Goal: Contribute content: Contribute content

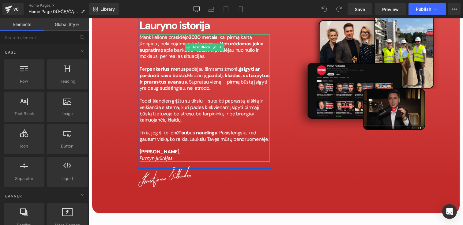
scroll to position [2775, 0]
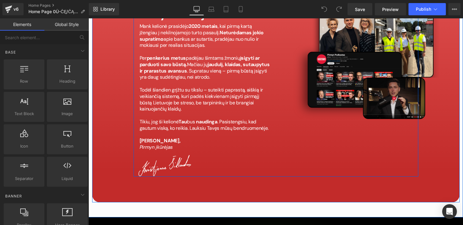
click at [309, 130] on div "Image Lauryno istorija Heading Mank kelionė prasidėjo 2020 metais , kai pirmą k…" at bounding box center [275, 76] width 285 height 200
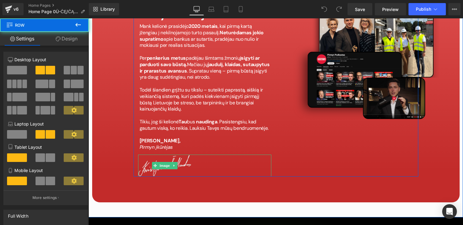
click at [151, 155] on img at bounding box center [164, 166] width 53 height 22
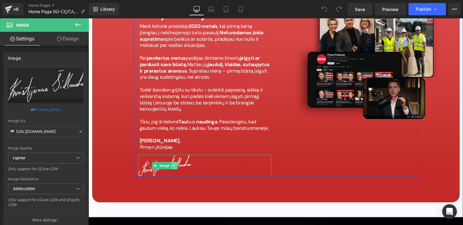
click at [175, 155] on div "Image" at bounding box center [204, 166] width 133 height 22
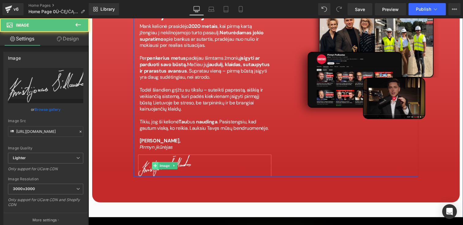
click at [154, 164] on icon at bounding box center [154, 166] width 3 height 4
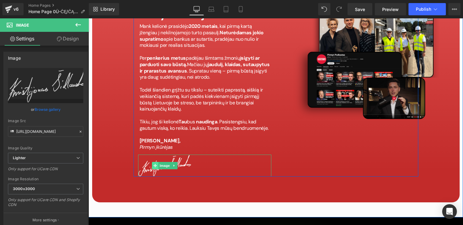
click at [154, 164] on icon at bounding box center [154, 165] width 3 height 3
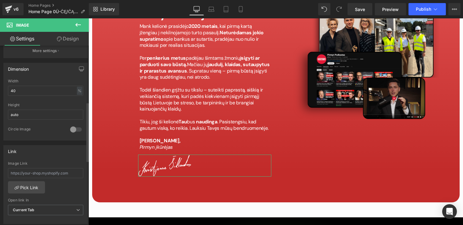
scroll to position [170, 0]
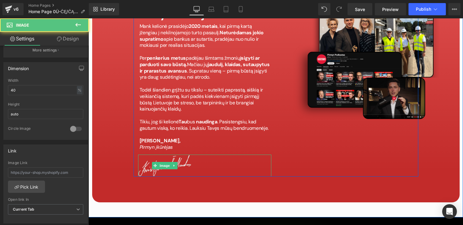
click at [173, 155] on img at bounding box center [164, 166] width 53 height 22
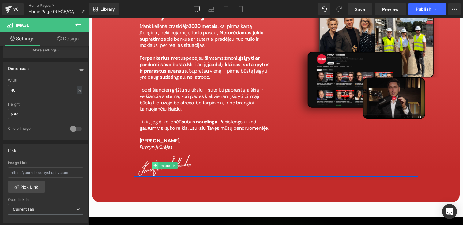
click at [154, 164] on icon at bounding box center [154, 165] width 3 height 3
click at [156, 162] on span at bounding box center [155, 165] width 6 height 7
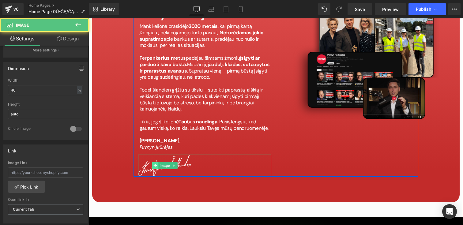
click at [154, 164] on icon at bounding box center [154, 166] width 3 height 4
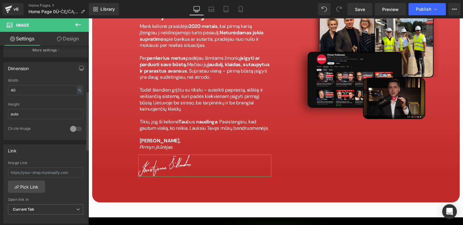
scroll to position [0, 0]
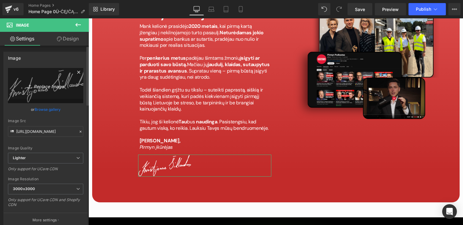
click at [39, 80] on link "Replace Image" at bounding box center [45, 85] width 75 height 35
type input "C:\fakepath\image (1).png"
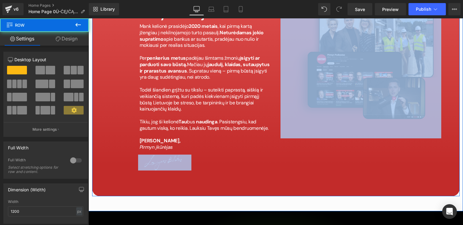
drag, startPoint x: 177, startPoint y: 132, endPoint x: 462, endPoint y: 135, distance: 285.8
click at [462, 135] on div "Image Lauryno istorija Heading Mank kelionė prasidėjo 2020 metais , kai pirmą k…" at bounding box center [275, 69] width 374 height 284
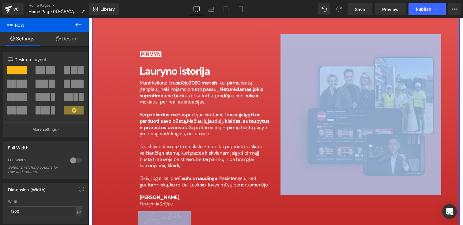
scroll to position [2718, 0]
click at [158, 211] on div "Image" at bounding box center [204, 219] width 133 height 16
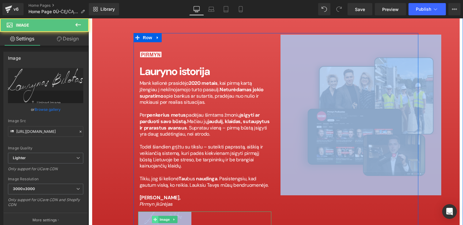
click at [154, 218] on icon at bounding box center [154, 220] width 3 height 4
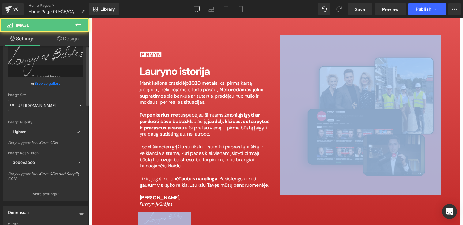
scroll to position [40, 0]
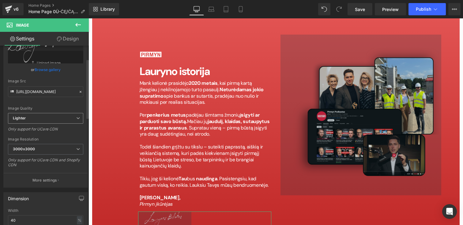
click at [27, 122] on span "Lighter" at bounding box center [45, 118] width 75 height 11
click at [37, 157] on div "3000x3000 100x100 240x240 480x480 576x576 640x640 768x768 800x800 960x960 1024x…" at bounding box center [45, 158] width 75 height 28
click at [37, 152] on span "3000x3000" at bounding box center [45, 149] width 75 height 11
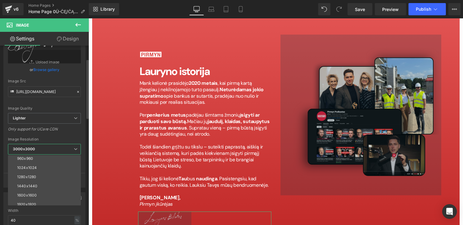
scroll to position [88, 0]
click at [74, 136] on div "[URL][DOMAIN_NAME] Replace Image Upload image or Browse gallery Image Src [URL]…" at bounding box center [44, 107] width 81 height 159
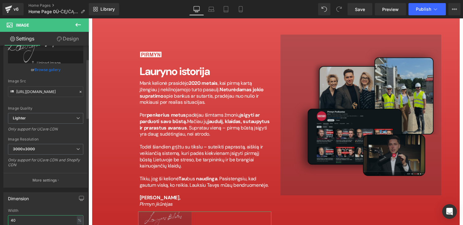
click at [19, 220] on input "40" at bounding box center [45, 220] width 75 height 10
click at [19, 220] on input "50" at bounding box center [45, 220] width 75 height 10
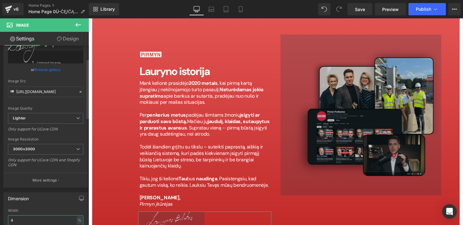
type input "40"
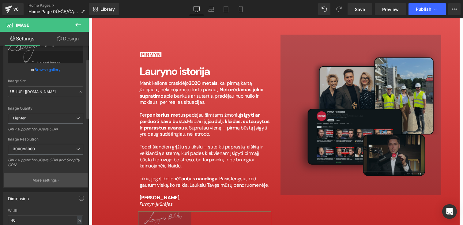
click at [80, 184] on button "More settings" at bounding box center [46, 180] width 84 height 14
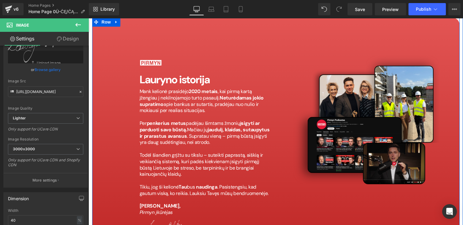
scroll to position [2711, 0]
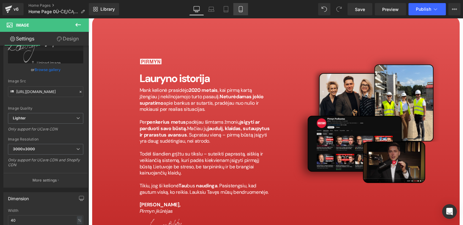
click at [242, 9] on icon at bounding box center [240, 9] width 3 height 6
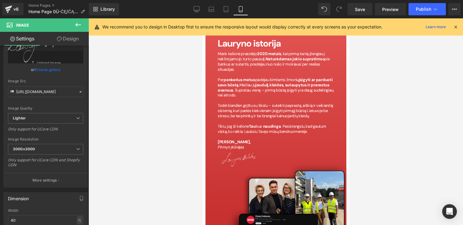
scroll to position [3095, 0]
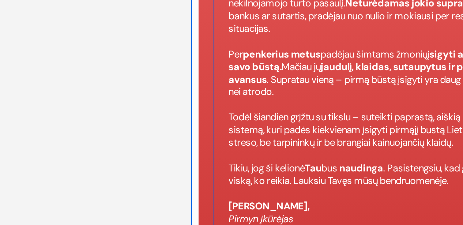
click at [227, 10] on img at bounding box center [271, 77] width 135 height 135
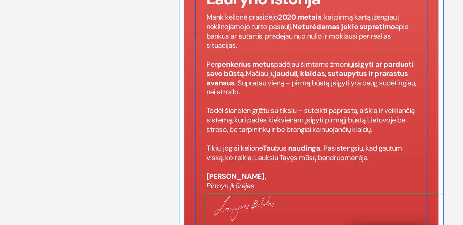
click at [203, 72] on img at bounding box center [259, 139] width 135 height 135
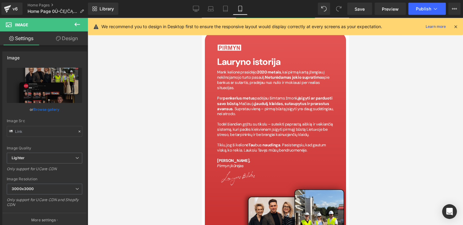
scroll to position [0, 0]
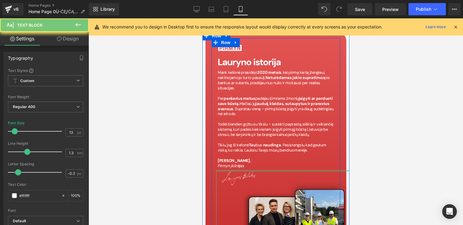
click at [234, 163] on span "Pirmyn įkūrėjas" at bounding box center [230, 165] width 27 height 5
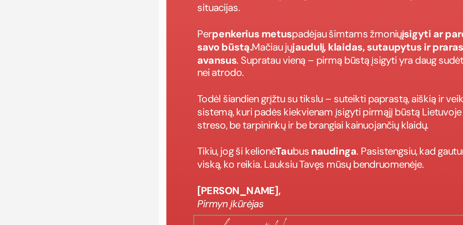
click at [188, 0] on img at bounding box center [239, 51] width 135 height 135
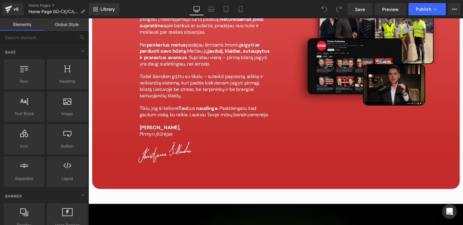
scroll to position [2815, 0]
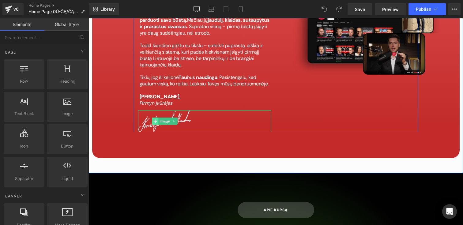
click at [155, 120] on icon at bounding box center [154, 121] width 3 height 3
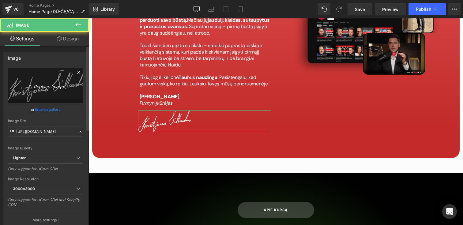
click at [30, 78] on link "Replace Image" at bounding box center [45, 85] width 75 height 35
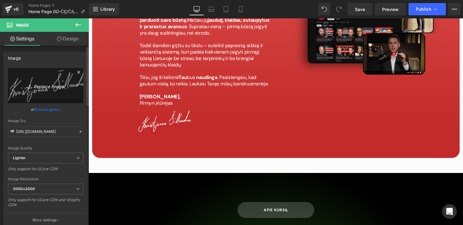
type input "C:\fakepath\image (2).png"
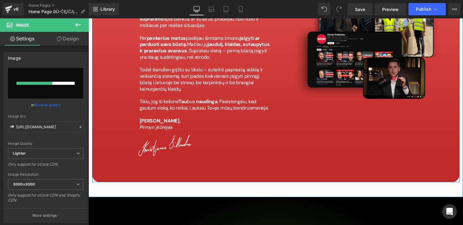
scroll to position [2782, 0]
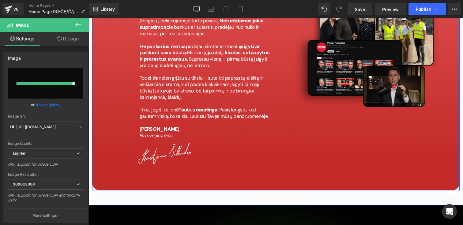
type input "https://ucarecdn.com/147a19f4-871d-4b22-82b4-826a44550f64/-/format/auto/-/previ…"
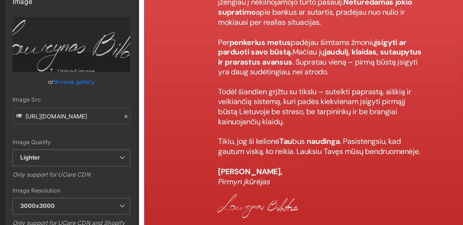
scroll to position [2735, 0]
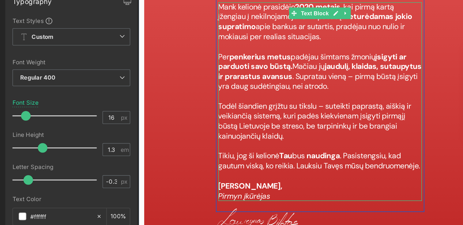
click at [205, 94] on p "[PERSON_NAME]," at bounding box center [254, 97] width 130 height 6
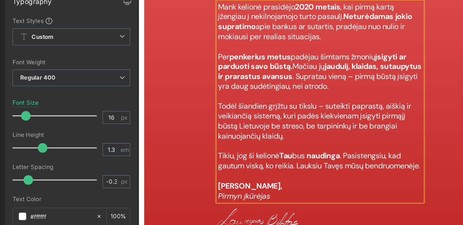
click at [205, 94] on span "[PERSON_NAME]," at bounding box center [209, 97] width 41 height 6
click at [222, 94] on span "[PERSON_NAME]," at bounding box center [209, 97] width 41 height 6
click at [251, 101] on p "Pirmyn įkūrėjas" at bounding box center [254, 104] width 130 height 6
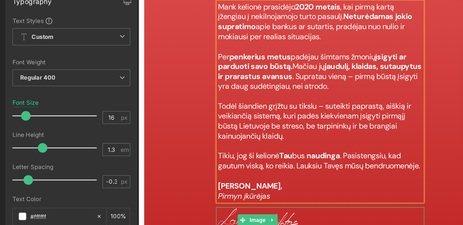
click at [248, 111] on div at bounding box center [254, 119] width 133 height 16
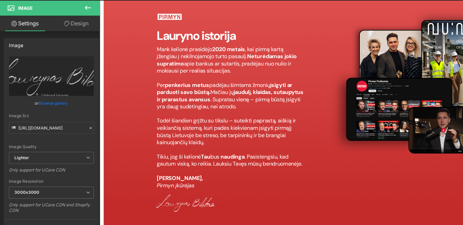
click at [305, 155] on div "Image Lauryno istorija Heading Mank kelionė prasidėjo 2020 metais , kai pirmą k…" at bounding box center [286, 91] width 367 height 244
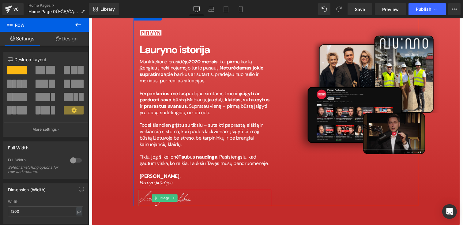
click at [143, 190] on img at bounding box center [164, 198] width 53 height 16
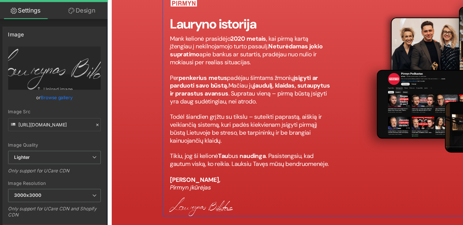
click at [266, 140] on p "[PERSON_NAME]," at bounding box center [223, 143] width 130 height 6
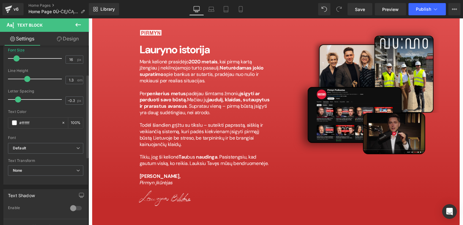
scroll to position [55, 0]
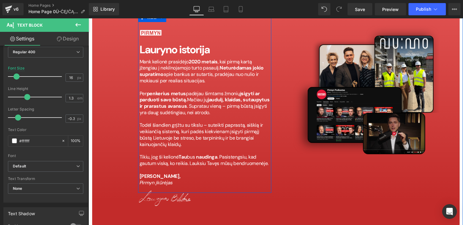
click at [157, 190] on div "Image" at bounding box center [204, 198] width 133 height 16
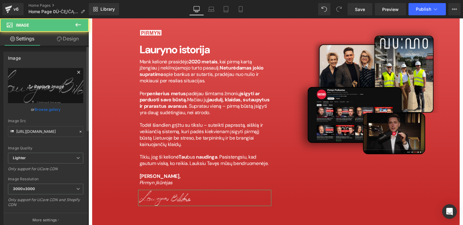
click at [32, 80] on link "Replace Image" at bounding box center [45, 85] width 75 height 35
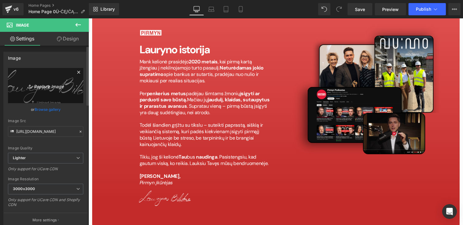
type input "C:\fakepath\image (3).png"
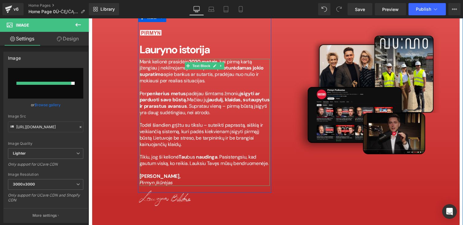
type input "https://ucarecdn.com/8a345350-9da7-423a-aa55-a5e89728b444/-/format/auto/-/previ…"
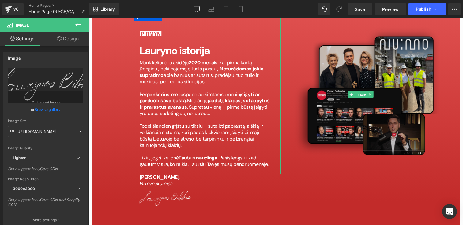
scroll to position [2737, 0]
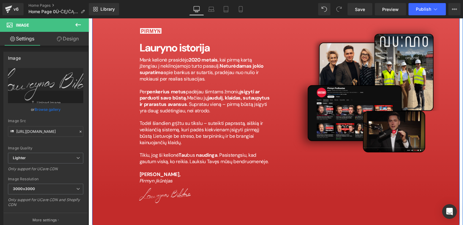
click at [163, 192] on span "Image" at bounding box center [164, 195] width 13 height 7
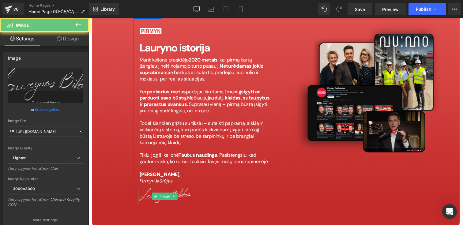
click at [193, 188] on div at bounding box center [204, 196] width 133 height 16
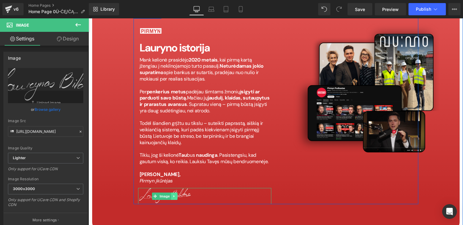
click at [174, 194] on icon at bounding box center [173, 196] width 3 height 4
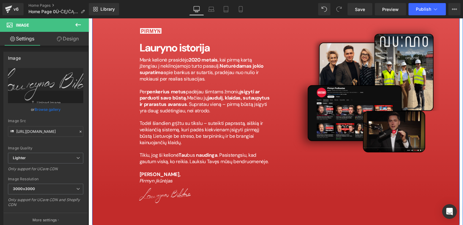
click at [119, 125] on div "Image Lauryno istorija Heading Mank kelionė prasidėjo 2020 metais , kai pirmą k…" at bounding box center [275, 108] width 367 height 244
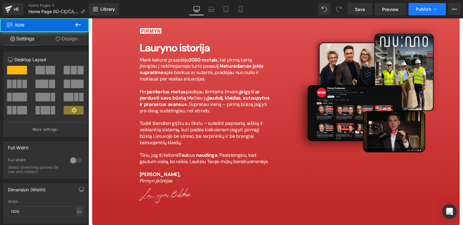
click at [427, 5] on button "Publish" at bounding box center [426, 9] width 37 height 12
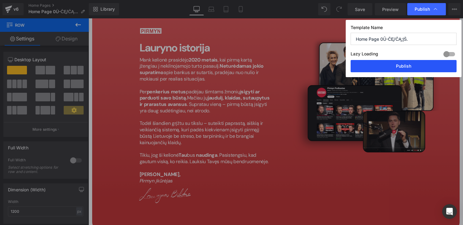
drag, startPoint x: 397, startPoint y: 71, endPoint x: 280, endPoint y: 15, distance: 129.3
click at [397, 71] on button "Publish" at bounding box center [403, 66] width 106 height 12
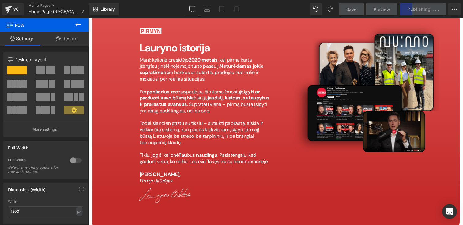
click at [422, 10] on div "Save Preview Publishing . . . Scheduled View Live Page View with current Templa…" at bounding box center [399, 9] width 127 height 12
click at [441, 9] on div "Save Preview Publishing . . . Scheduled View Live Page View with current Templa…" at bounding box center [399, 9] width 127 height 12
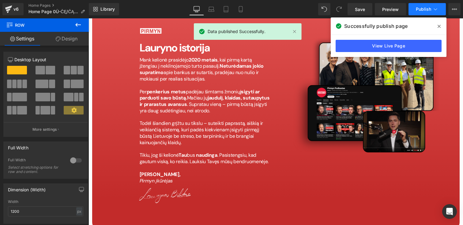
click at [436, 9] on icon at bounding box center [435, 9] width 6 height 6
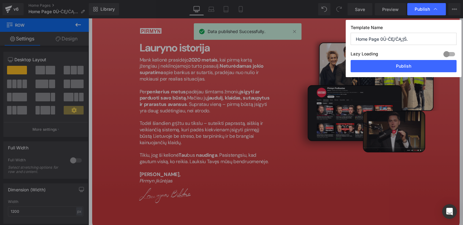
click at [448, 55] on div at bounding box center [449, 54] width 15 height 10
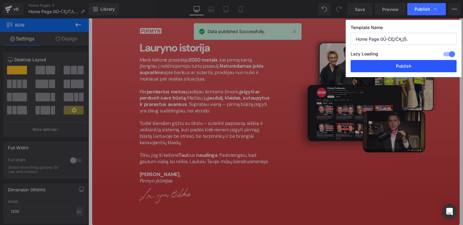
click at [436, 62] on button "Publish" at bounding box center [403, 66] width 106 height 12
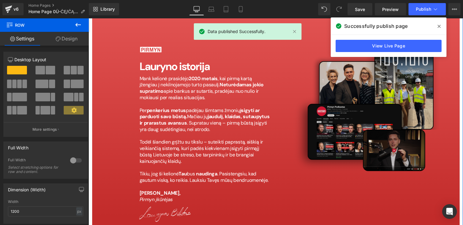
scroll to position [2701, 0]
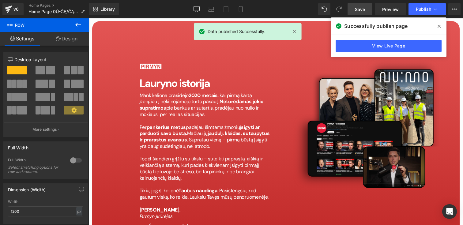
click at [361, 9] on span "Save" at bounding box center [360, 9] width 10 height 6
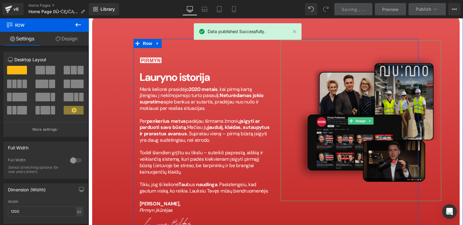
scroll to position [2708, 0]
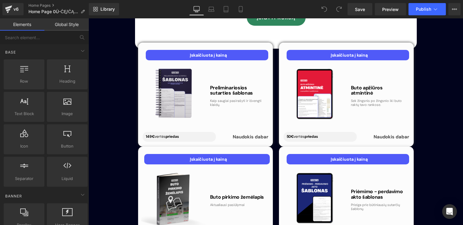
scroll to position [4438, 0]
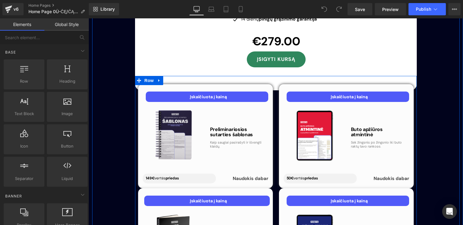
click at [277, 151] on div "Įskaičiuota į kainą Text Block Image Buto apžiūros atmintinė Heading Sek žingsn…" at bounding box center [346, 186] width 141 height 211
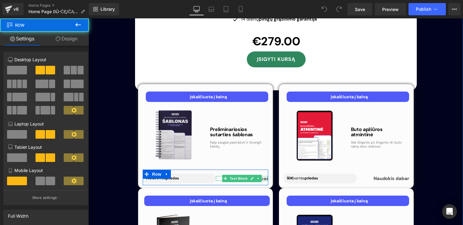
scroll to position [4415, 0]
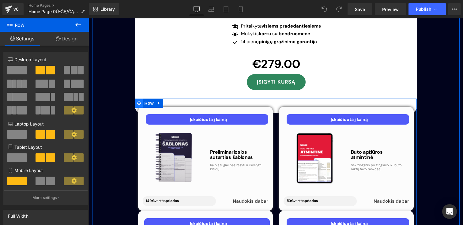
click at [140, 101] on icon at bounding box center [139, 103] width 4 height 4
click at [140, 101] on icon at bounding box center [139, 103] width 4 height 5
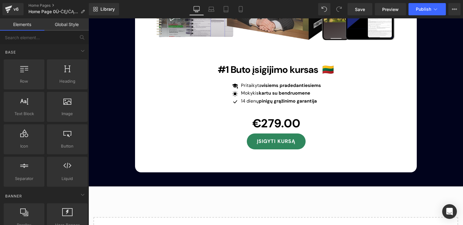
scroll to position [4357, 0]
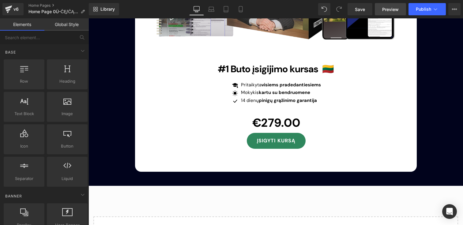
click at [401, 11] on link "Preview" at bounding box center [390, 9] width 31 height 12
click at [241, 4] on link "Mobile" at bounding box center [240, 9] width 15 height 12
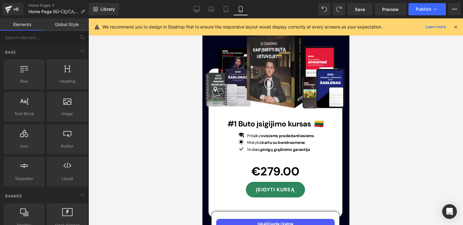
scroll to position [4348, 0]
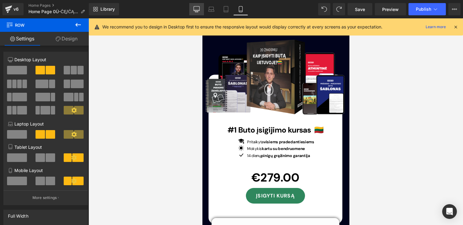
click at [198, 7] on icon at bounding box center [196, 9] width 6 height 6
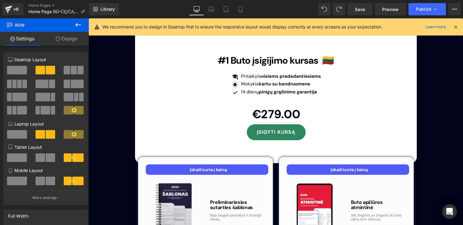
scroll to position [4378, 0]
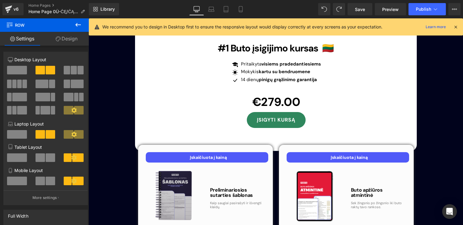
click at [157, 164] on img at bounding box center [174, 197] width 66 height 66
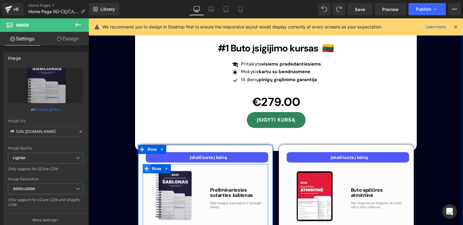
click at [146, 166] on icon at bounding box center [146, 168] width 4 height 4
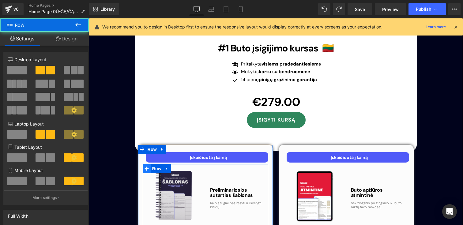
click at [146, 166] on icon at bounding box center [146, 168] width 4 height 4
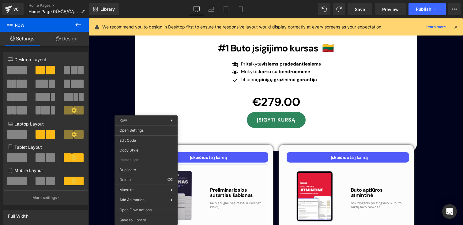
click at [200, 164] on img at bounding box center [174, 197] width 66 height 66
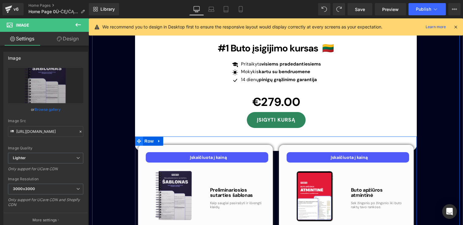
click at [140, 139] on icon at bounding box center [139, 141] width 4 height 5
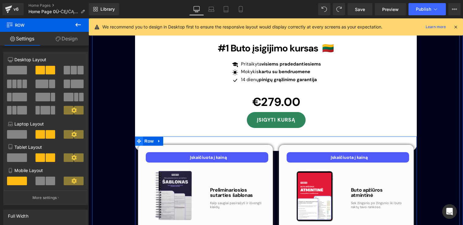
click at [140, 139] on icon at bounding box center [139, 141] width 4 height 5
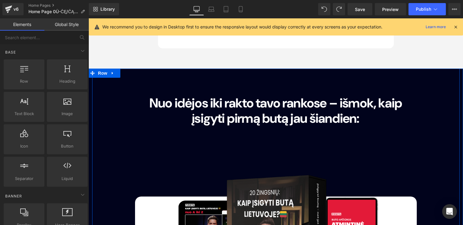
scroll to position [4047, 0]
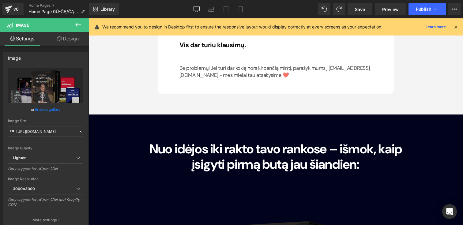
click at [67, 41] on link "Design" at bounding box center [68, 39] width 44 height 14
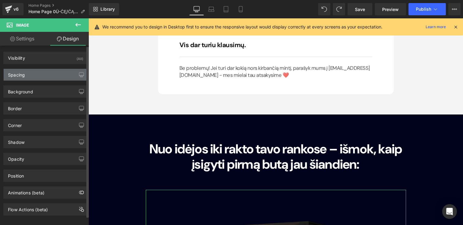
click at [31, 70] on div "Spacing" at bounding box center [46, 75] width 84 height 12
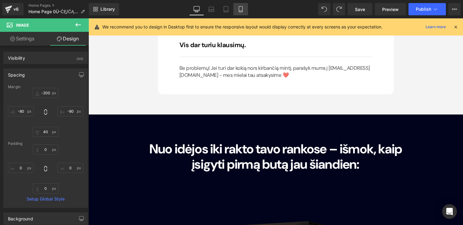
click at [239, 11] on icon at bounding box center [240, 9] width 6 height 6
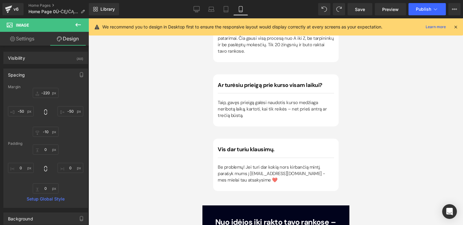
scroll to position [4153, 0]
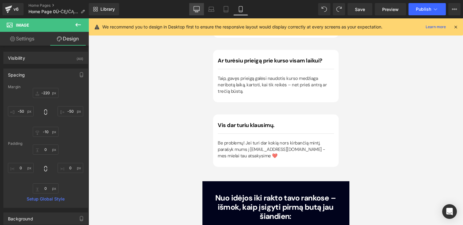
click at [195, 6] on link "Desktop" at bounding box center [196, 9] width 15 height 12
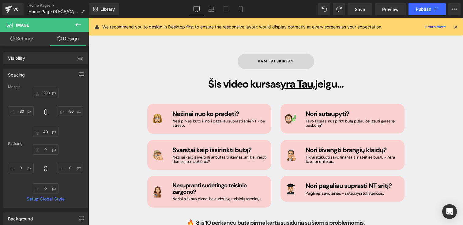
scroll to position [0, 0]
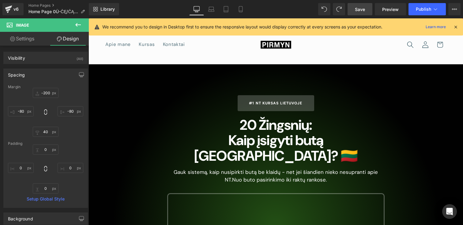
click at [357, 12] on span "Save" at bounding box center [360, 9] width 10 height 6
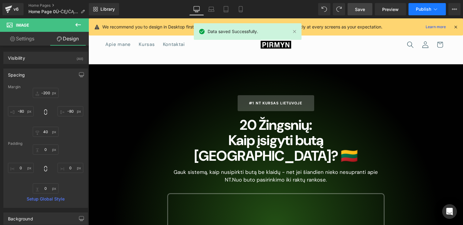
click at [415, 8] on button "Publish" at bounding box center [426, 9] width 37 height 12
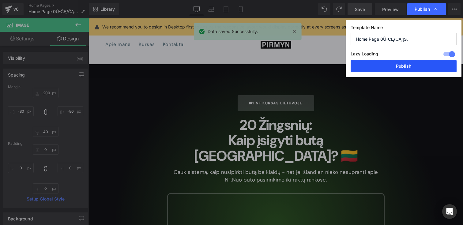
click at [396, 64] on button "Publish" at bounding box center [403, 66] width 106 height 12
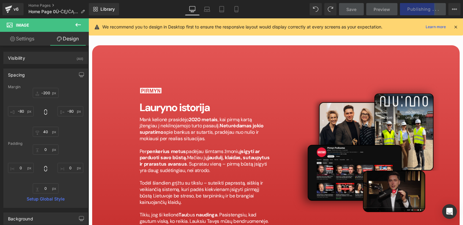
scroll to position [2649, 0]
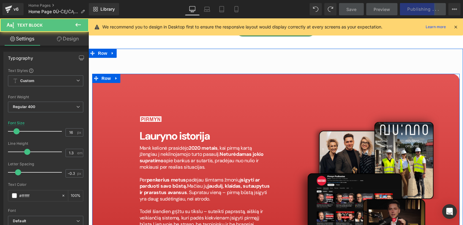
click at [145, 145] on p "Mank kelionė prasidėjo 2020 metais , kai pirmą kartą įžengiau į nekilnojamojo t…" at bounding box center [205, 157] width 130 height 25
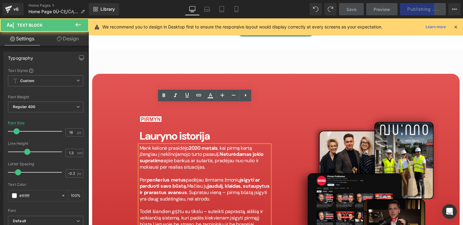
click at [151, 145] on p "Mank kelionė prasidėjo 2020 metais , kai pirmą kartą įžengiau į nekilnojamojo t…" at bounding box center [205, 157] width 130 height 25
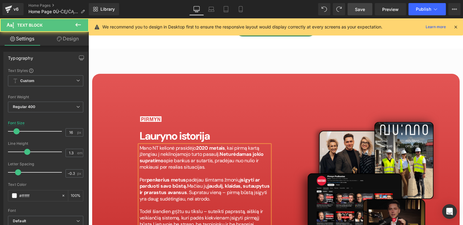
click at [230, 145] on p "Mano NT kelionė prasidėjo 2020 metais , kai pirmą kartą įžengiau į nekilnojamoj…" at bounding box center [205, 157] width 130 height 25
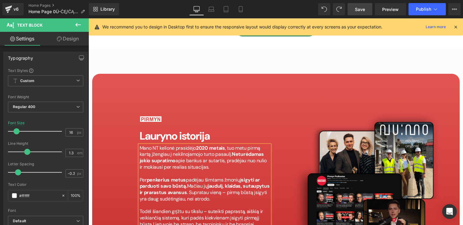
click at [195, 145] on p "Mano NT kelionė prasidėjo 2020 metais , tuo metu pirmą kartą įžengiau į nekilno…" at bounding box center [205, 157] width 130 height 25
click at [207, 145] on p "Mano NT kelionė prasidėjo 2020 metais , tuo metu pirmą kartą įžengiau į nekilno…" at bounding box center [205, 157] width 130 height 25
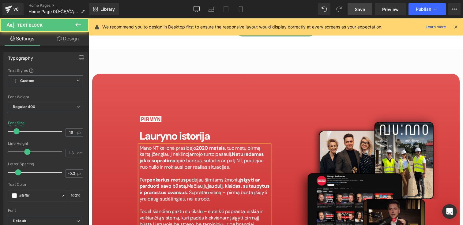
click at [171, 145] on p "Mano NT kelionė prasidėjo 2020 metais , tuo metu pirmą kartą įžengiau į nekilno…" at bounding box center [205, 157] width 130 height 25
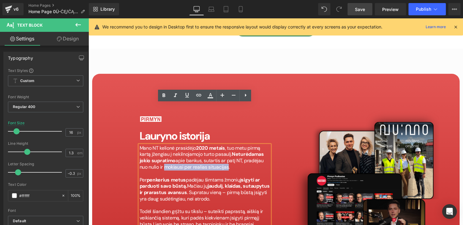
drag, startPoint x: 143, startPoint y: 126, endPoint x: 204, endPoint y: 123, distance: 61.6
click at [204, 145] on p "Mano NT kelionė prasidėjo 2020 metais , tuo metu pirmą kartą įžengiau į nekilno…" at bounding box center [205, 157] width 130 height 25
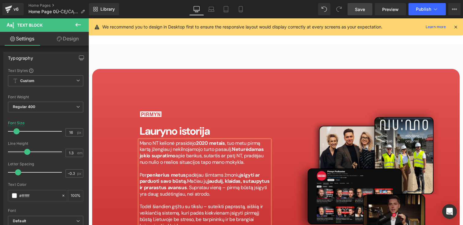
scroll to position [2654, 0]
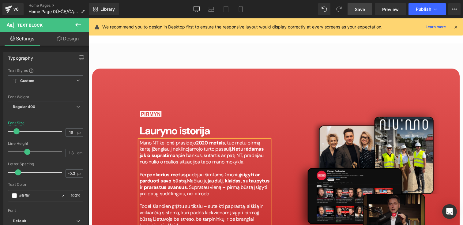
click at [259, 172] on p "Per penkerius metus padėjau šimtams žmonių įsigyti ar parduoti savo būstą. Mači…" at bounding box center [205, 184] width 130 height 25
click at [153, 177] on strong "jaudulį, klaidas, sutaupytus ir prarastus avansus" at bounding box center [205, 183] width 130 height 13
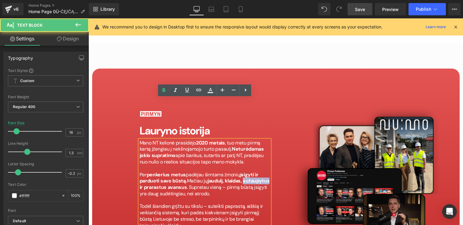
click at [153, 177] on strong "jaudulį, klaidas, sutaupytus ir prarastus avansus" at bounding box center [205, 183] width 130 height 13
click at [165, 177] on strong "jaudulį, klaidas, sutaupytus ir prarastus avansus" at bounding box center [205, 183] width 130 height 13
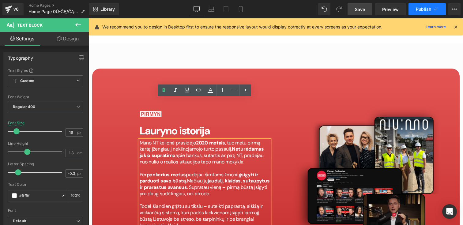
click at [426, 10] on span "Publish" at bounding box center [423, 9] width 15 height 5
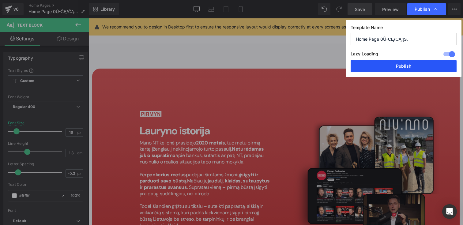
click at [409, 65] on button "Publish" at bounding box center [403, 66] width 106 height 12
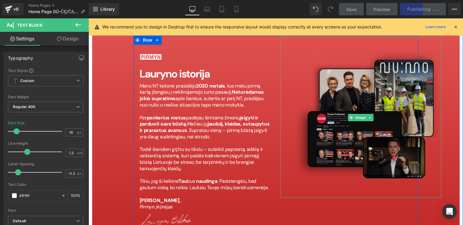
scroll to position [2713, 0]
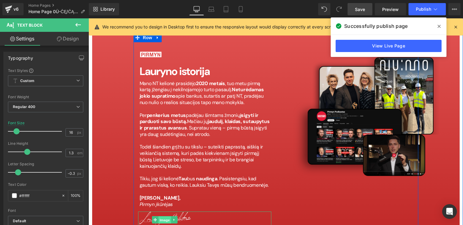
click at [161, 216] on span "Image" at bounding box center [164, 219] width 13 height 7
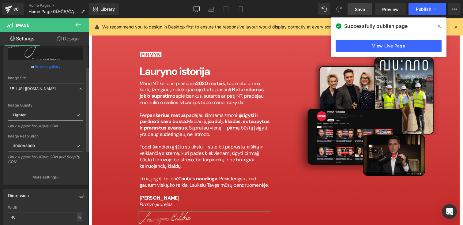
scroll to position [68, 0]
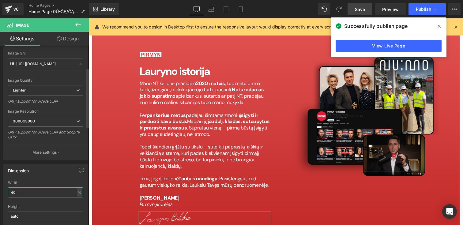
click at [29, 192] on input "40" at bounding box center [45, 192] width 75 height 10
type input "į"
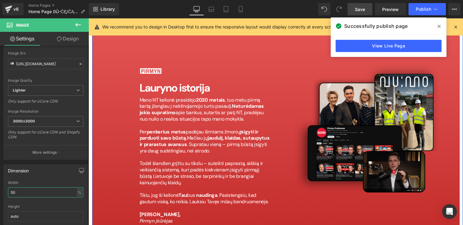
scroll to position [2692, 0]
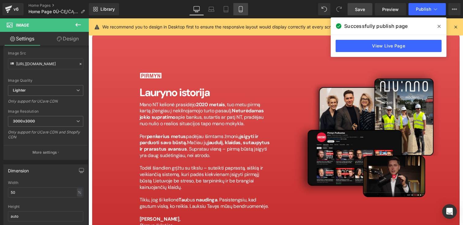
click at [238, 8] on icon at bounding box center [240, 9] width 6 height 6
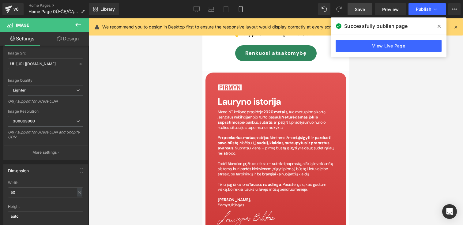
scroll to position [3057, 0]
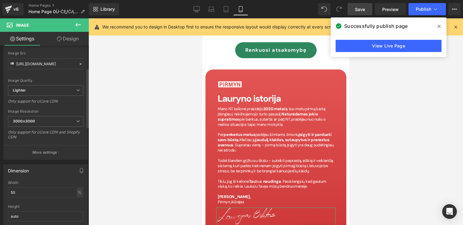
click at [28, 187] on div "Width 50 % % px" at bounding box center [45, 193] width 75 height 24
click at [28, 188] on input "50" at bounding box center [45, 192] width 75 height 10
type input "40"
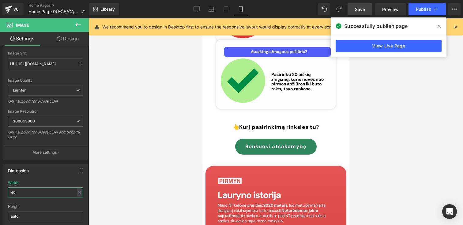
scroll to position [2956, 0]
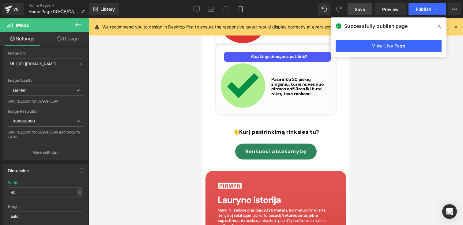
click at [407, 158] on div at bounding box center [275, 121] width 374 height 207
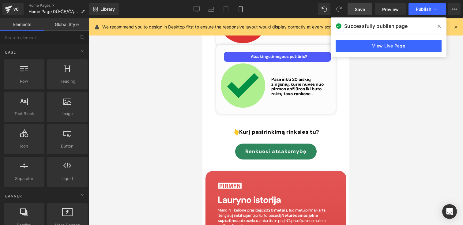
click at [377, 127] on div at bounding box center [275, 121] width 374 height 207
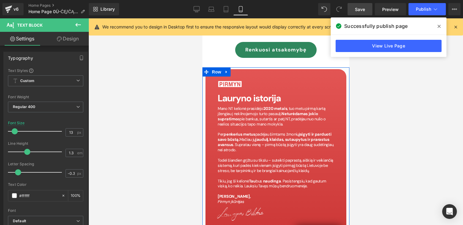
scroll to position [3023, 0]
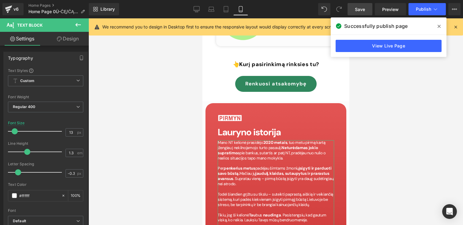
click at [61, 39] on icon at bounding box center [59, 38] width 5 height 5
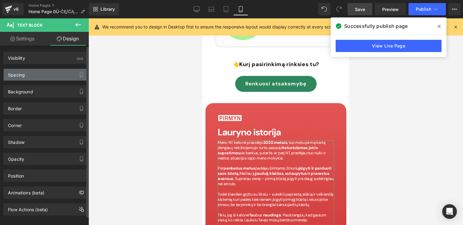
click at [20, 75] on div "Spacing" at bounding box center [16, 73] width 17 height 9
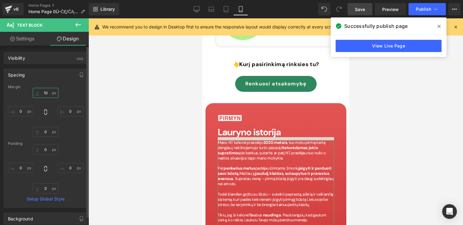
click at [46, 93] on input "10" at bounding box center [46, 93] width 26 height 10
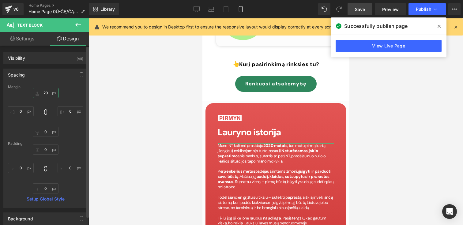
type input "2"
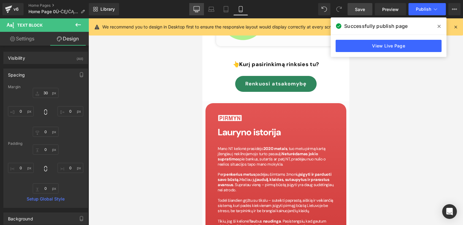
click at [197, 9] on icon at bounding box center [196, 9] width 6 height 6
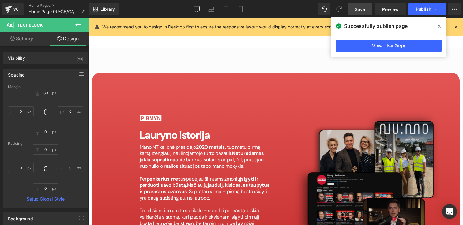
scroll to position [2652, 0]
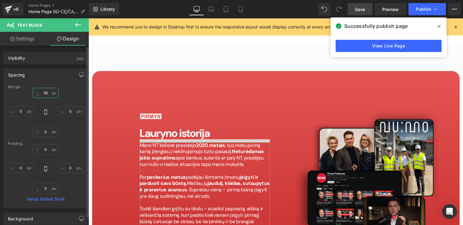
click at [46, 94] on input "30" at bounding box center [46, 93] width 26 height 10
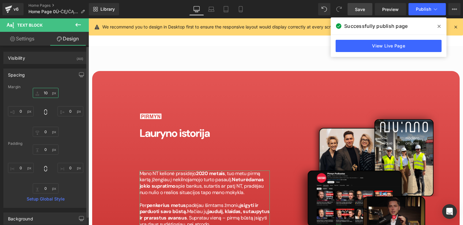
type input "1"
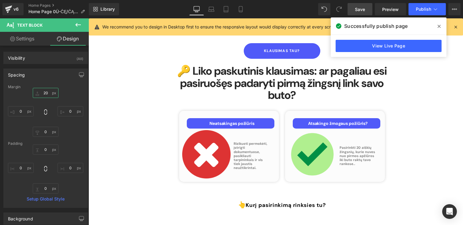
scroll to position [2395, 0]
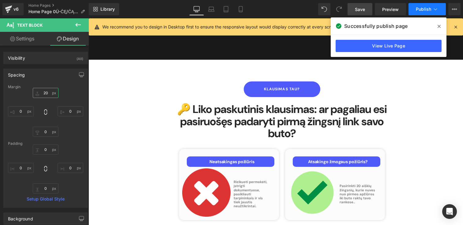
type input "20"
drag, startPoint x: 417, startPoint y: 4, endPoint x: 438, endPoint y: 5, distance: 21.1
click at [438, 5] on button "Publish" at bounding box center [426, 9] width 37 height 12
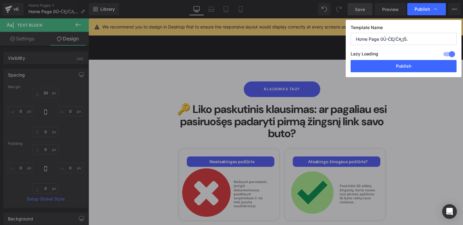
click at [447, 56] on div at bounding box center [449, 54] width 15 height 10
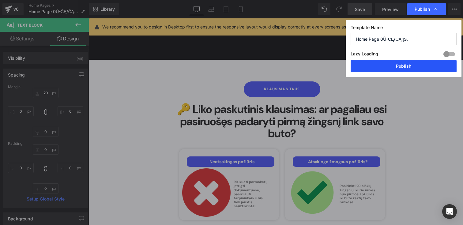
click at [433, 64] on button "Publish" at bounding box center [403, 66] width 106 height 12
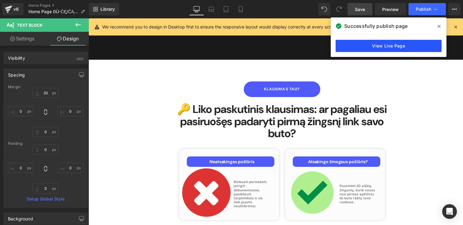
click at [398, 48] on link "View Live Page" at bounding box center [388, 46] width 106 height 12
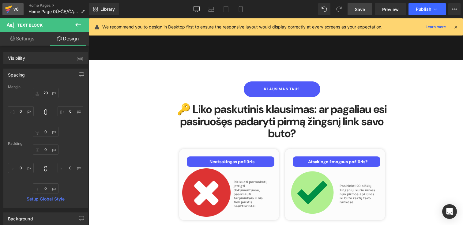
click at [8, 11] on icon at bounding box center [8, 9] width 7 height 15
